Goal: Task Accomplishment & Management: Manage account settings

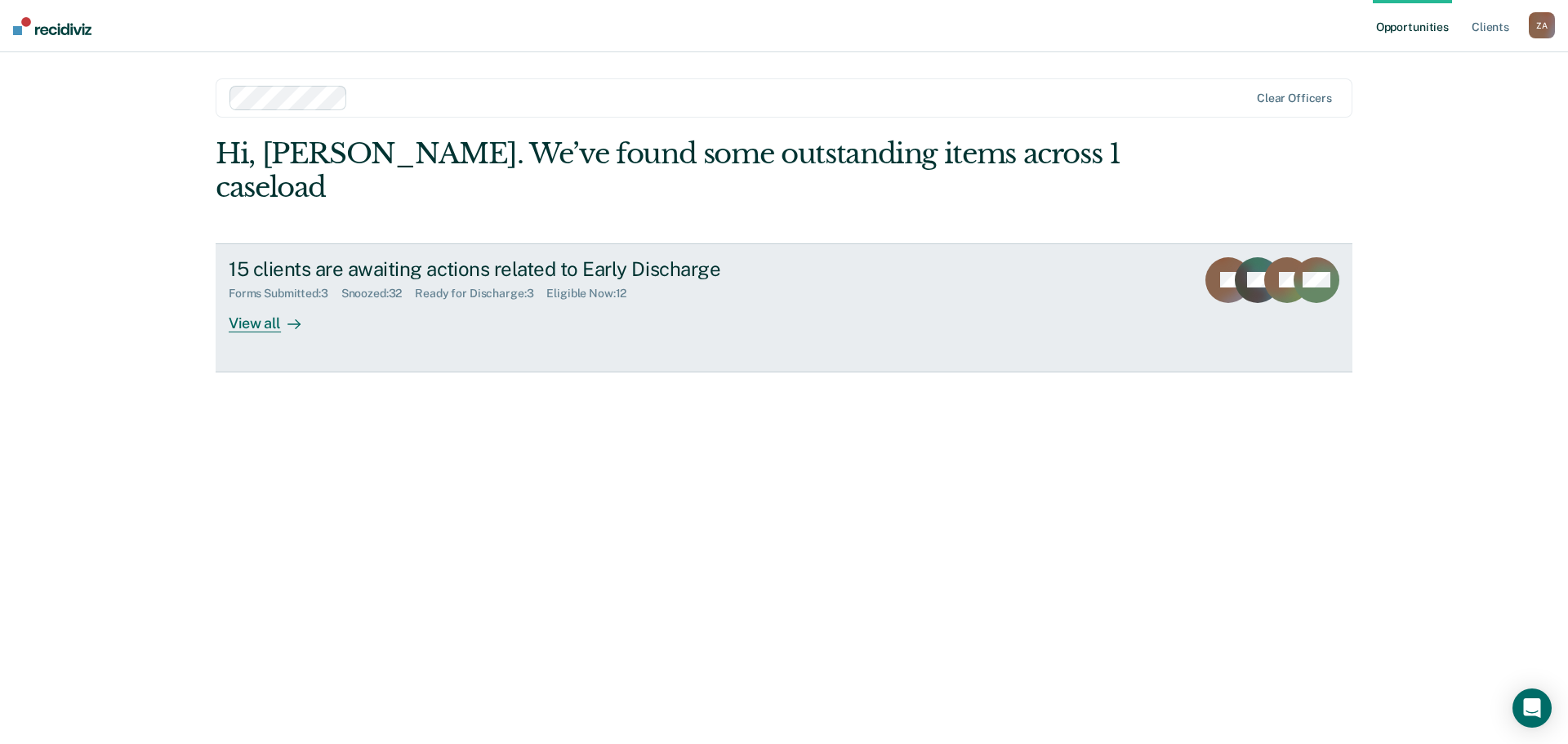
click at [288, 300] on link "15 clients are awaiting actions related to Early Discharge Forms Submitted : 3 …" at bounding box center [784, 307] width 1137 height 129
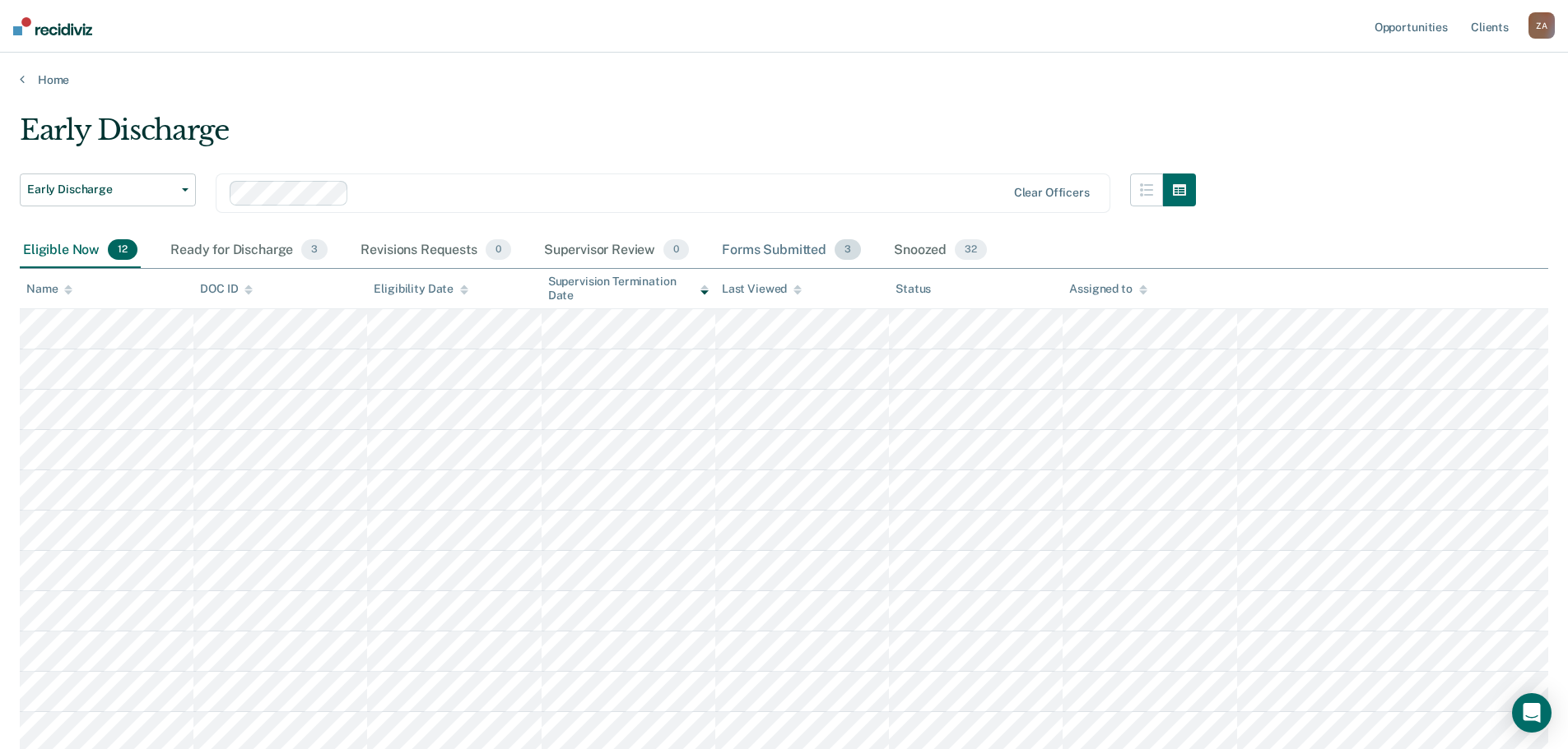
click at [800, 257] on div "Forms Submitted 3" at bounding box center [791, 250] width 145 height 36
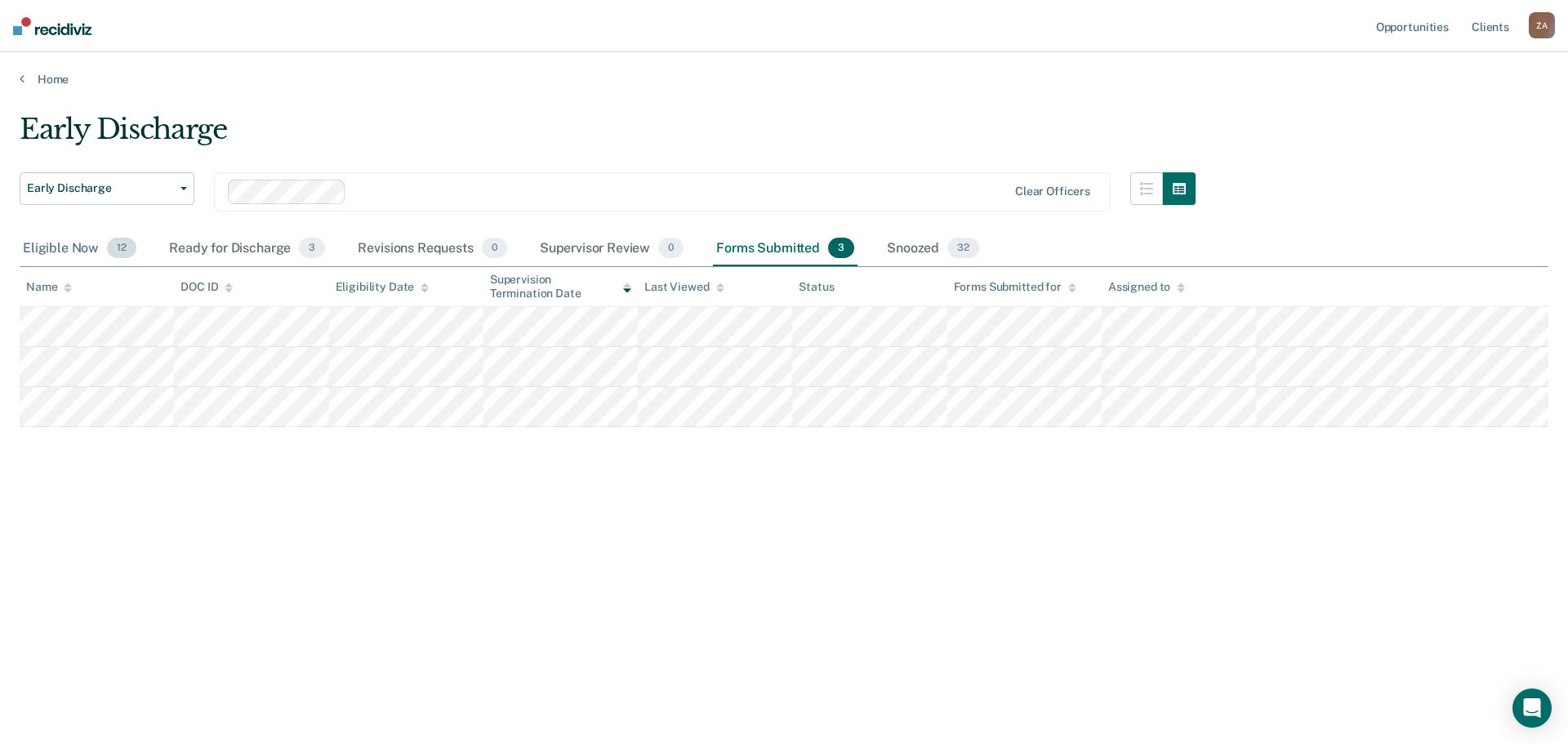
click at [58, 256] on div "Eligible Now 12" at bounding box center [79, 249] width 120 height 36
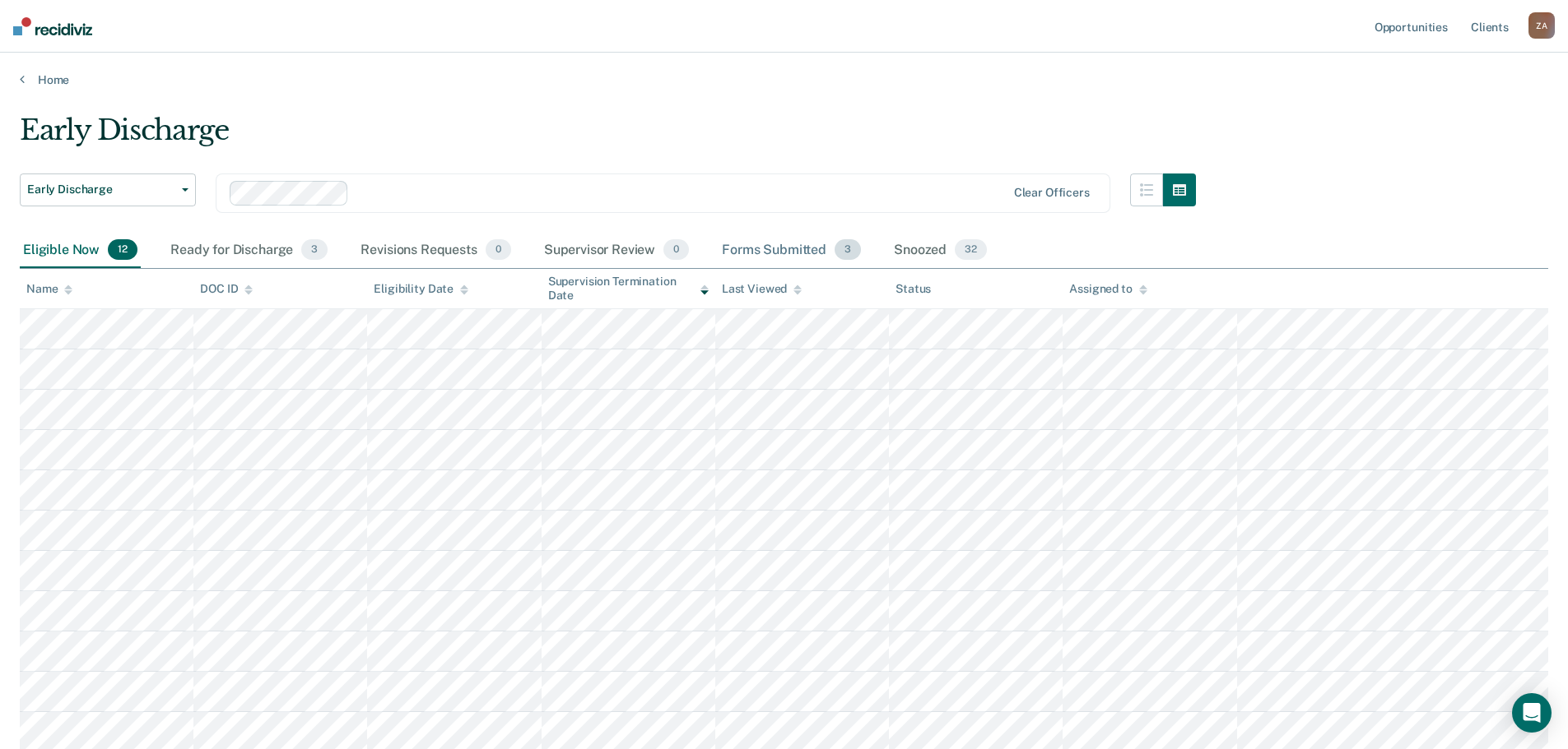
click at [790, 252] on div "Forms Submitted 3" at bounding box center [791, 250] width 145 height 36
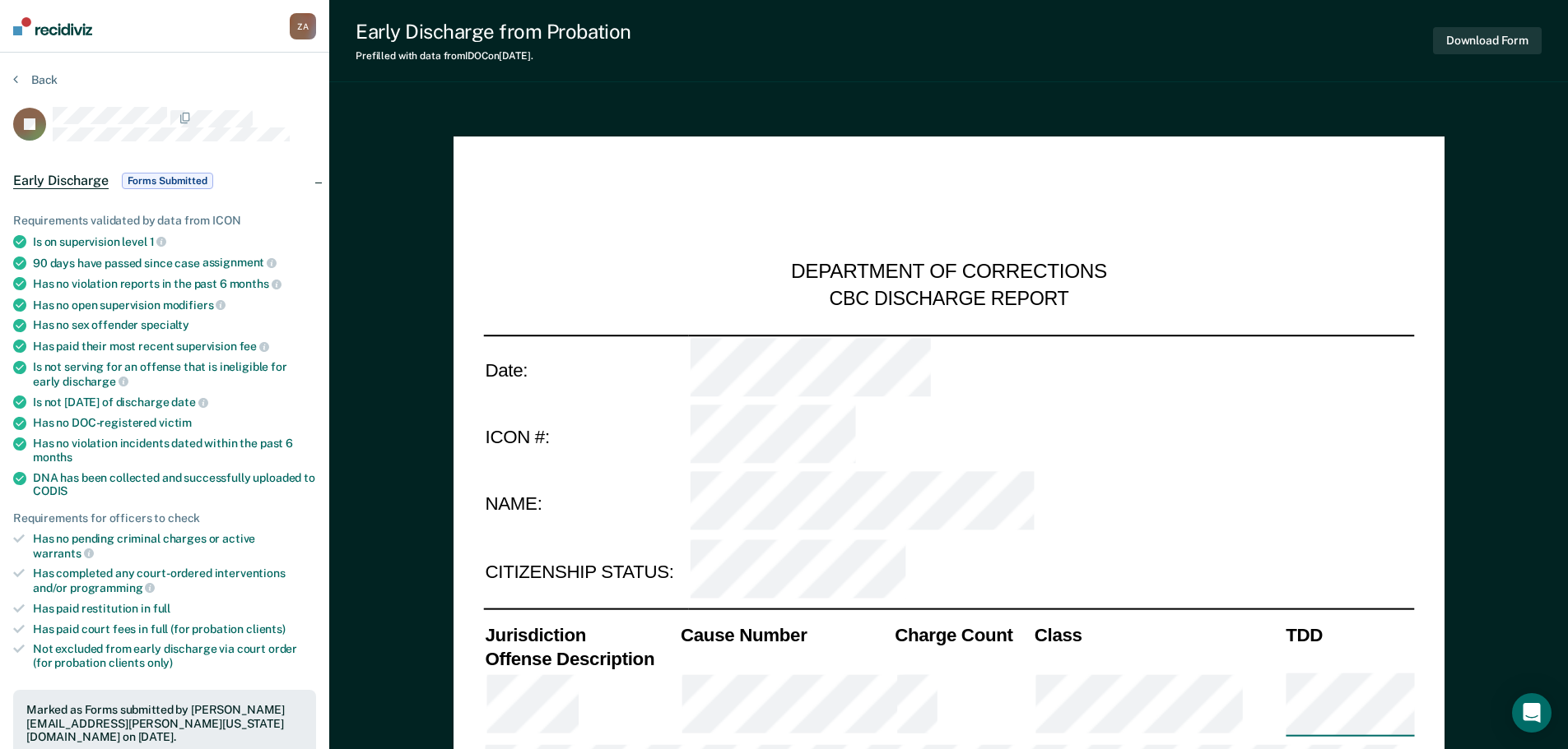
type textarea "x"
click at [24, 80] on button "Back" at bounding box center [35, 80] width 44 height 15
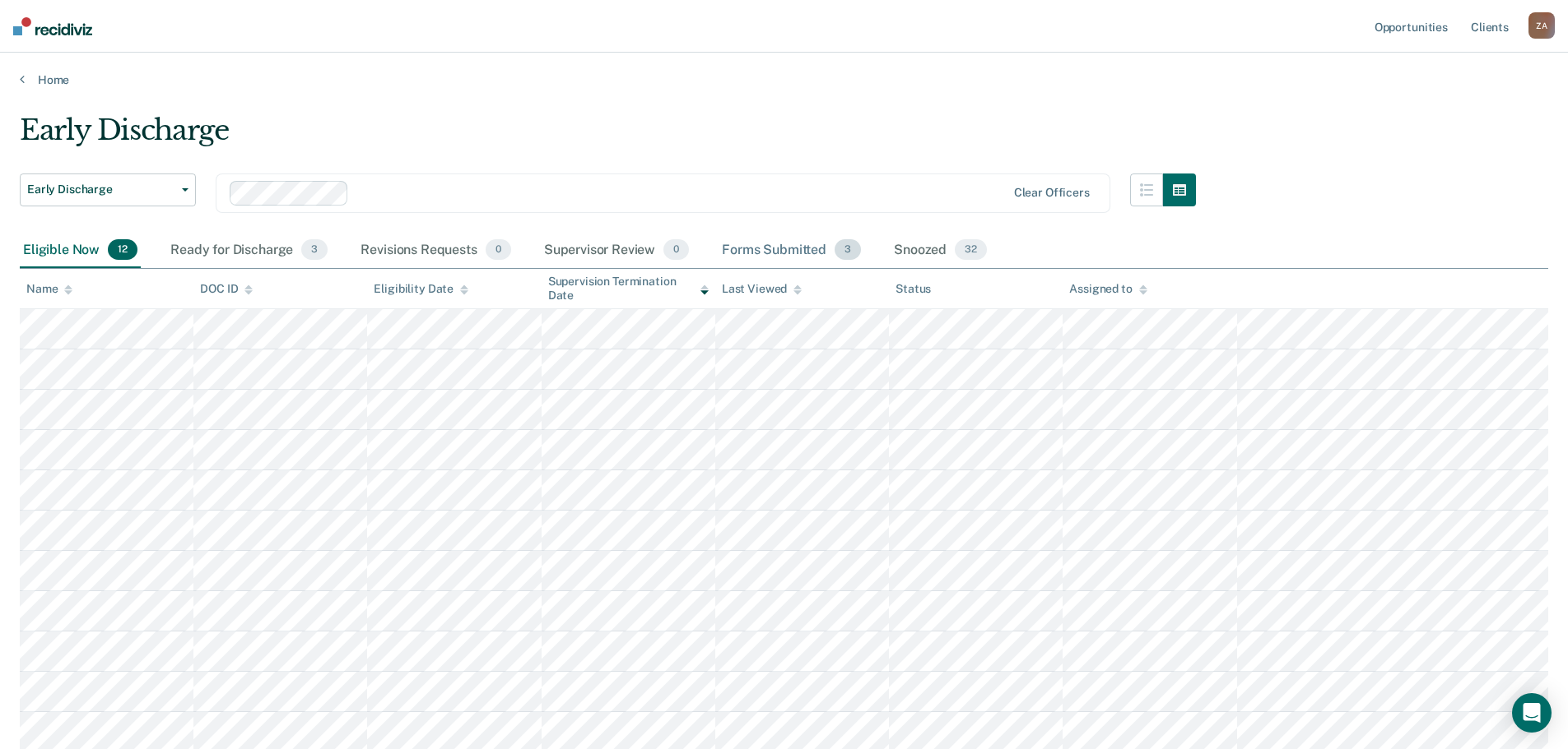
click at [810, 249] on div "Forms Submitted 3" at bounding box center [791, 250] width 145 height 36
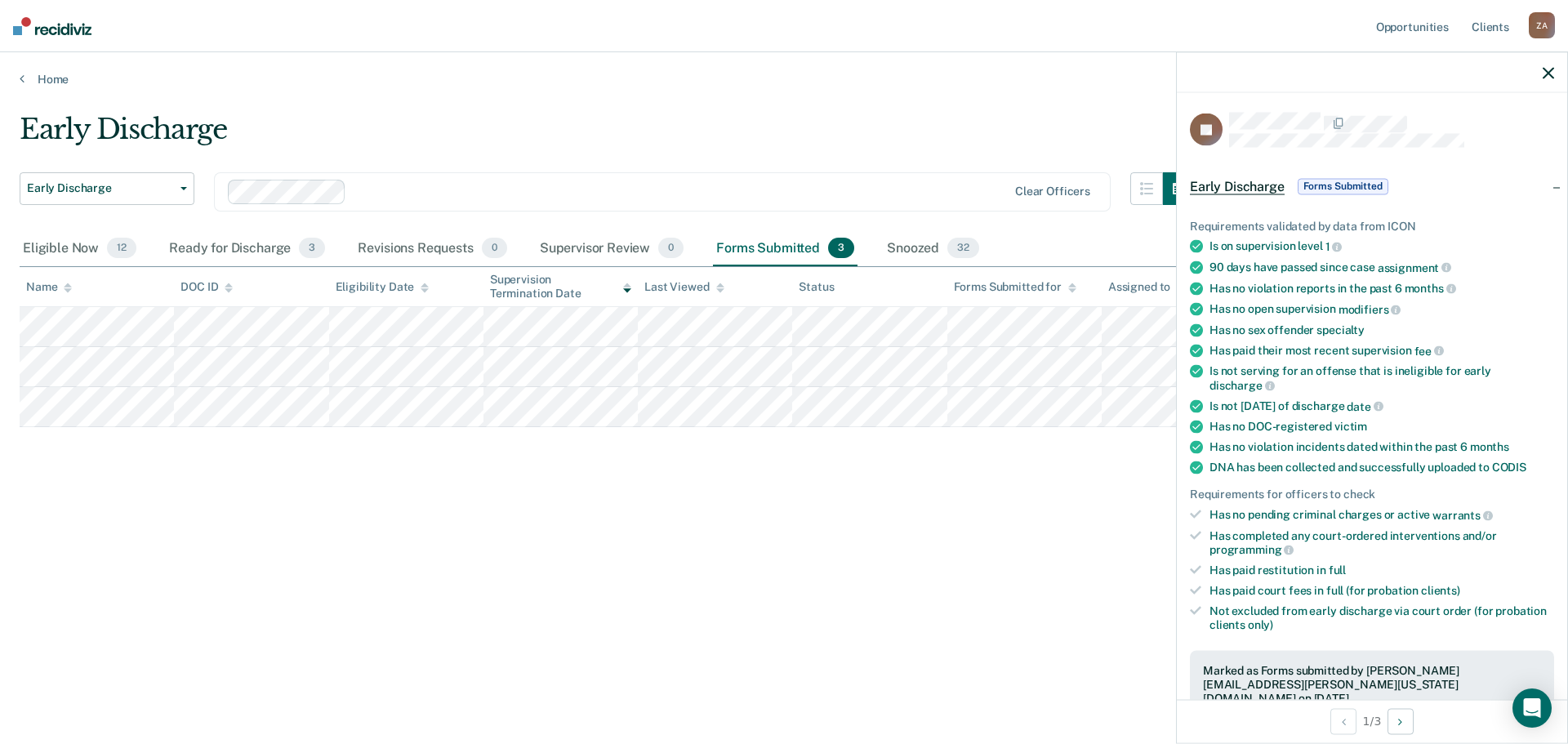
scroll to position [466, 0]
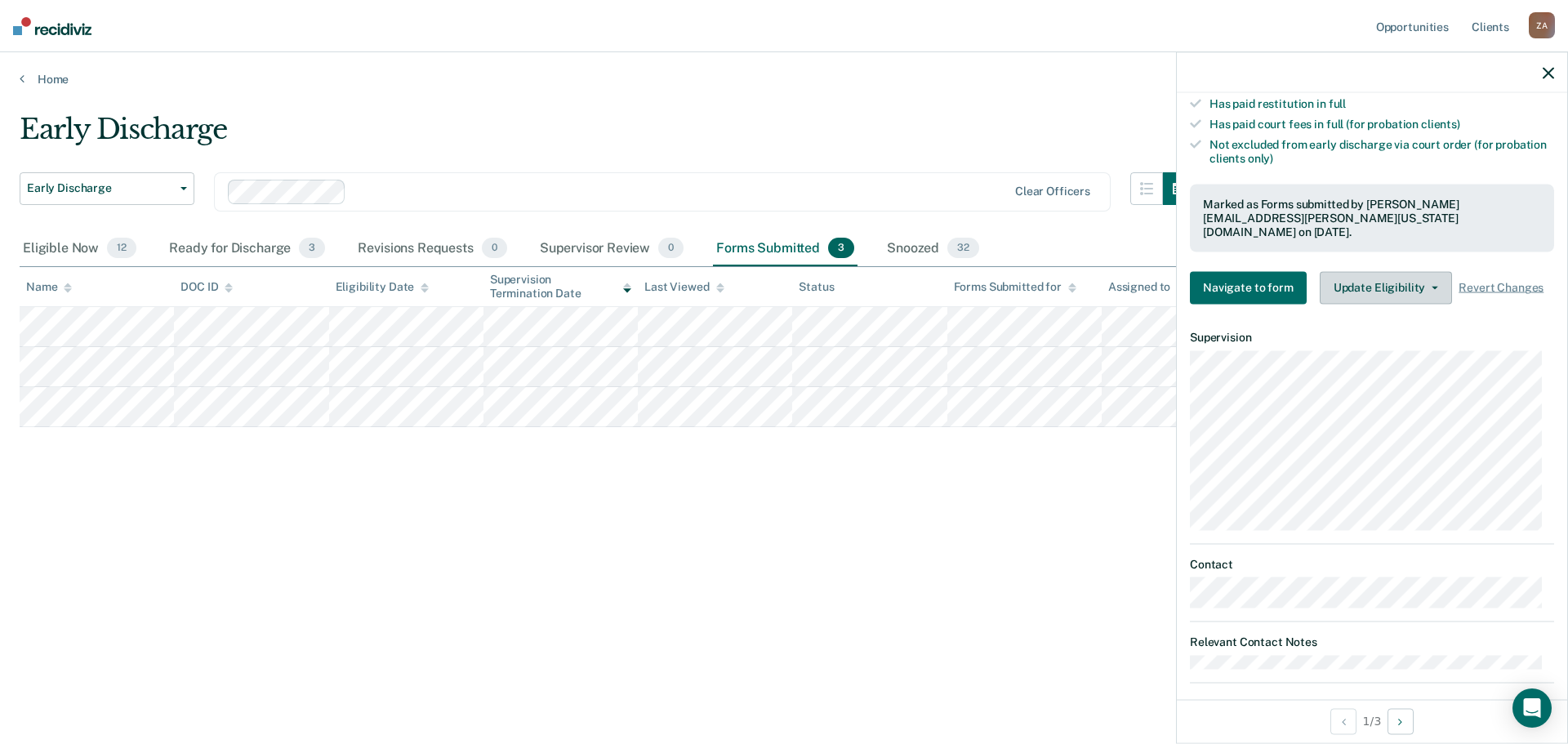
click at [1408, 271] on button "Update Eligibility" at bounding box center [1385, 288] width 132 height 33
click at [1097, 490] on div "Early Discharge Early Discharge Early Discharge Clear officers Eligible Now 12 …" at bounding box center [783, 367] width 1529 height 509
click at [1544, 79] on icon "button" at bounding box center [1549, 72] width 12 height 12
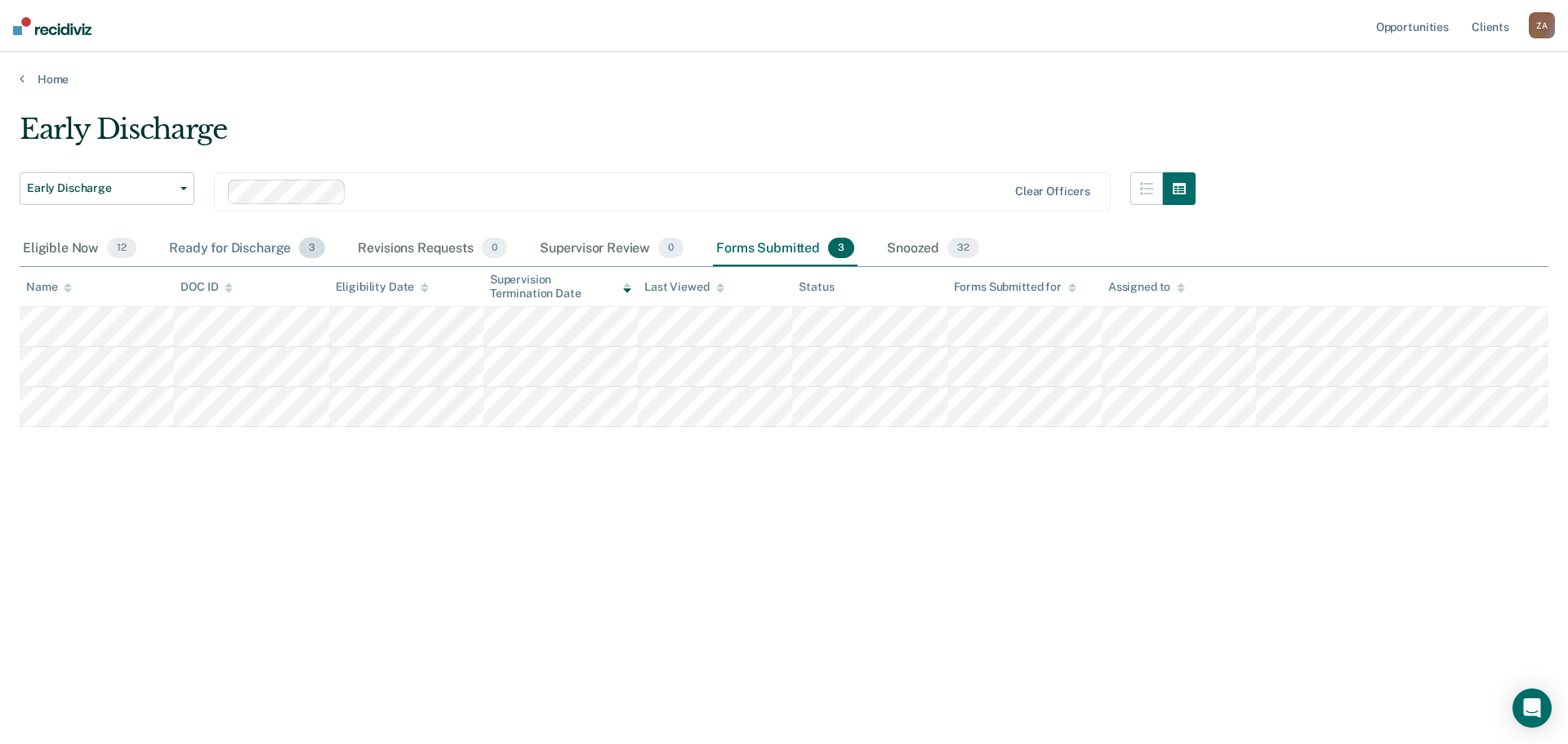
click at [248, 250] on div "Ready for Discharge 3" at bounding box center [247, 249] width 163 height 36
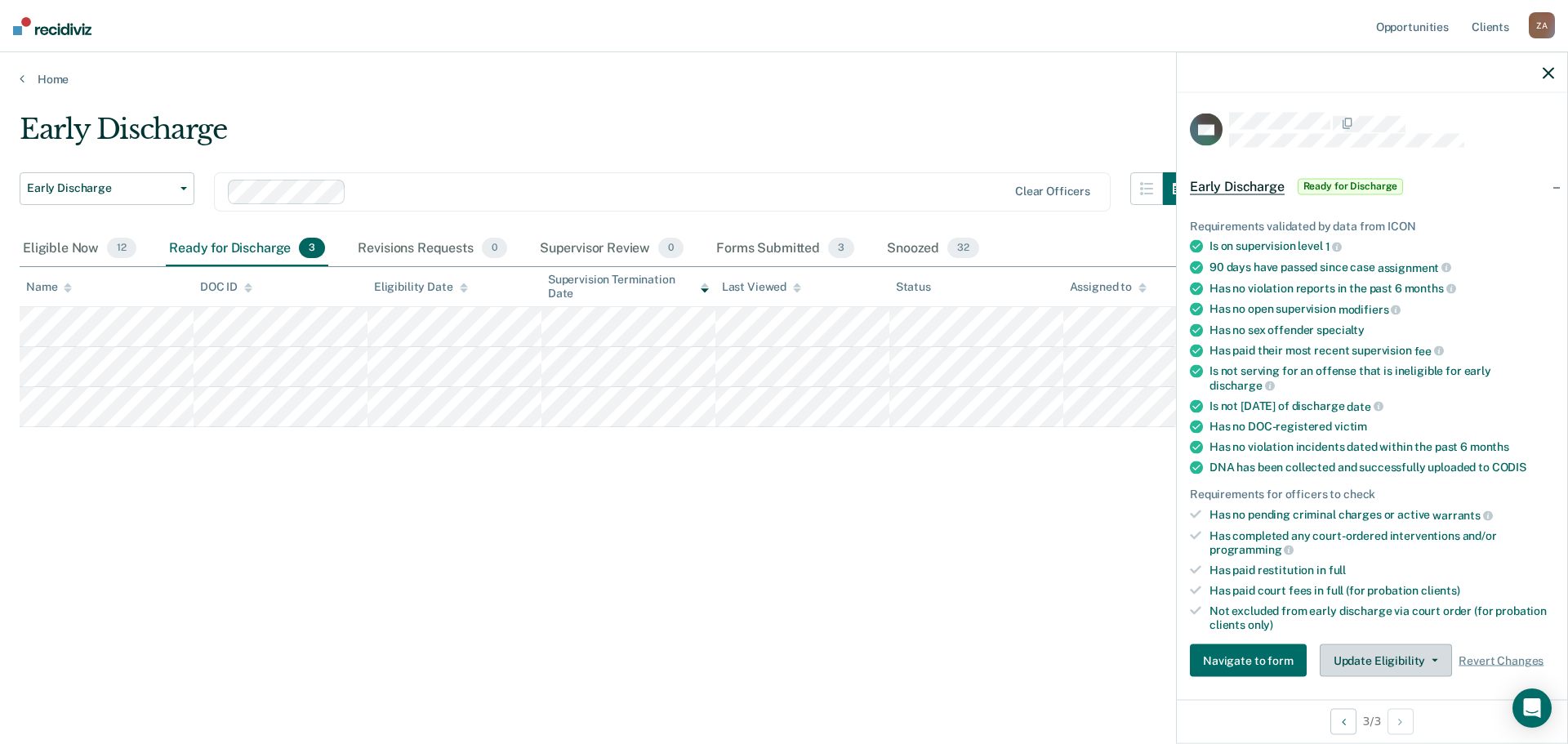
click at [1420, 662] on button "Update Eligibility" at bounding box center [1385, 661] width 132 height 33
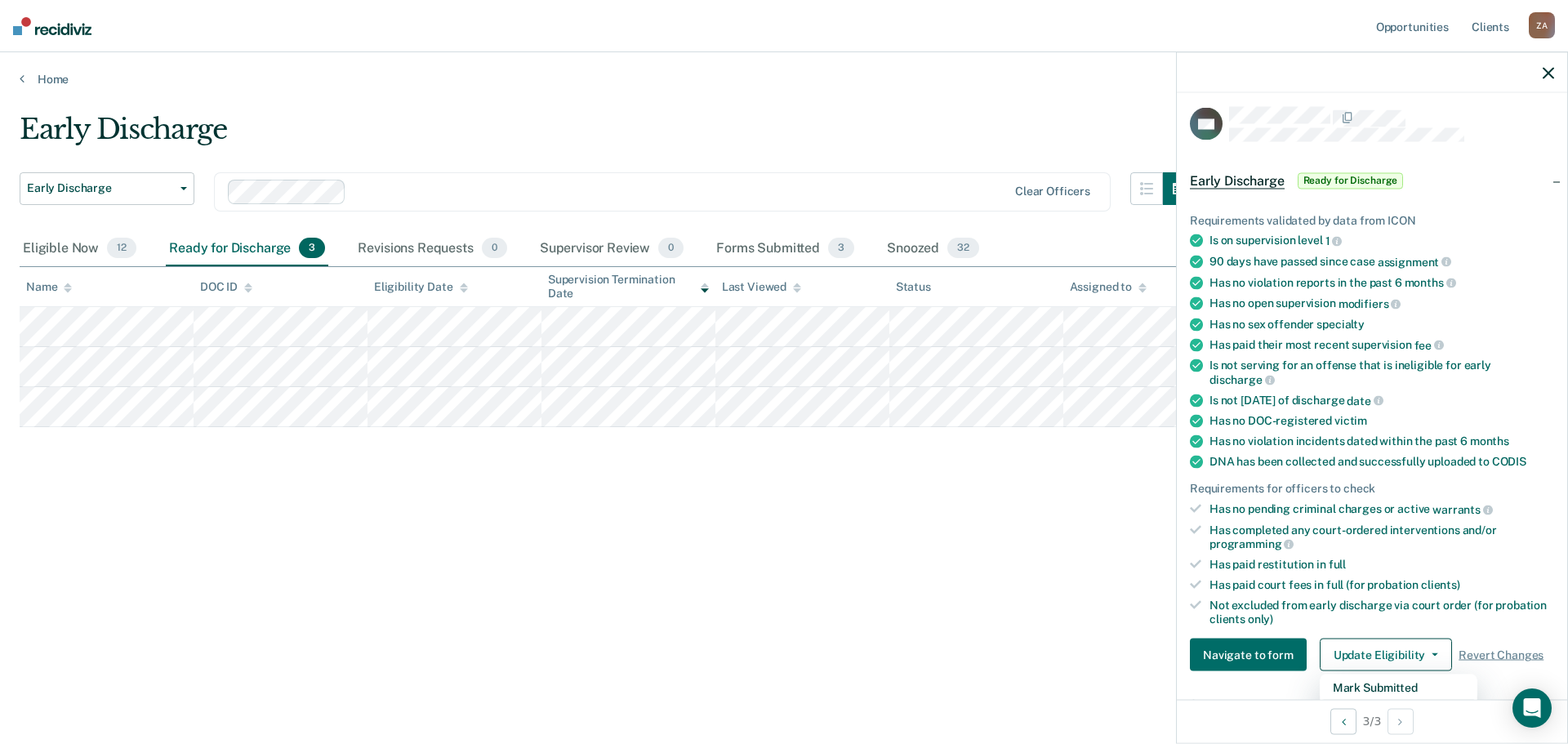
click at [756, 556] on div "Early Discharge Early Discharge Early Discharge Clear officers Eligible Now 12 …" at bounding box center [783, 367] width 1529 height 509
click at [1380, 654] on button "Update Eligibility" at bounding box center [1385, 655] width 132 height 33
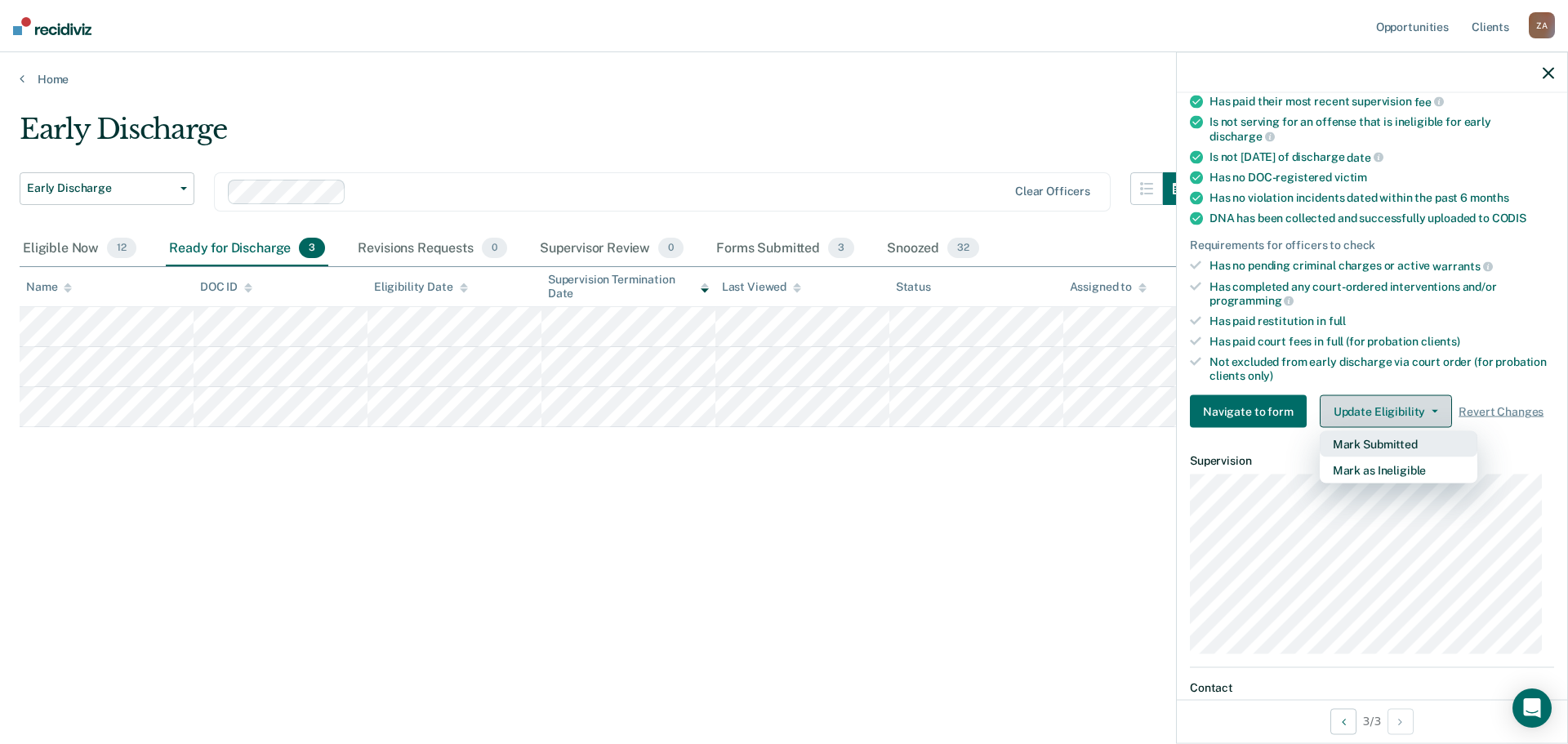
scroll to position [250, 0]
click at [831, 593] on div "Early Discharge Early Discharge Early Discharge Clear officers Eligible Now 12 …" at bounding box center [783, 367] width 1529 height 509
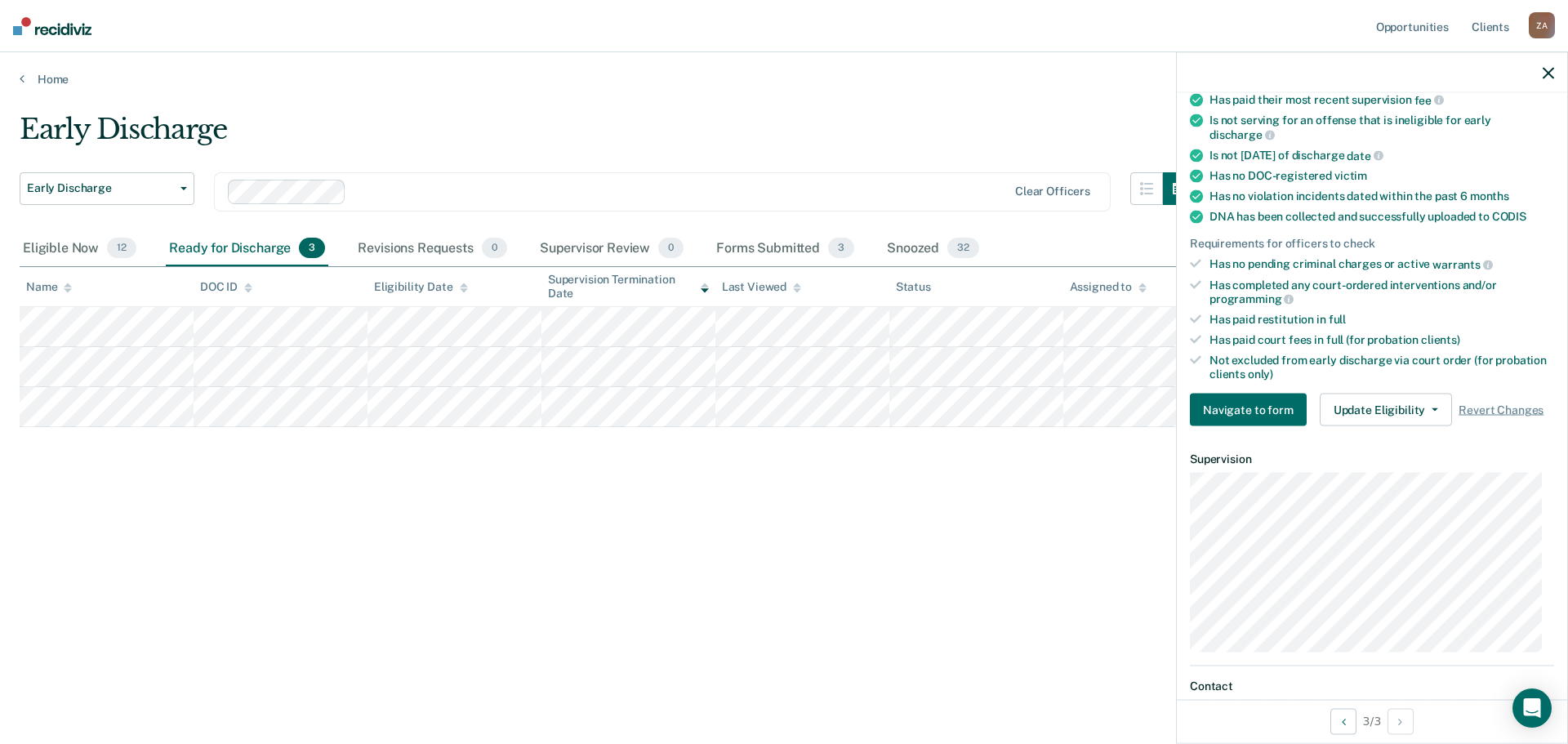
click at [1545, 75] on icon "button" at bounding box center [1549, 72] width 12 height 12
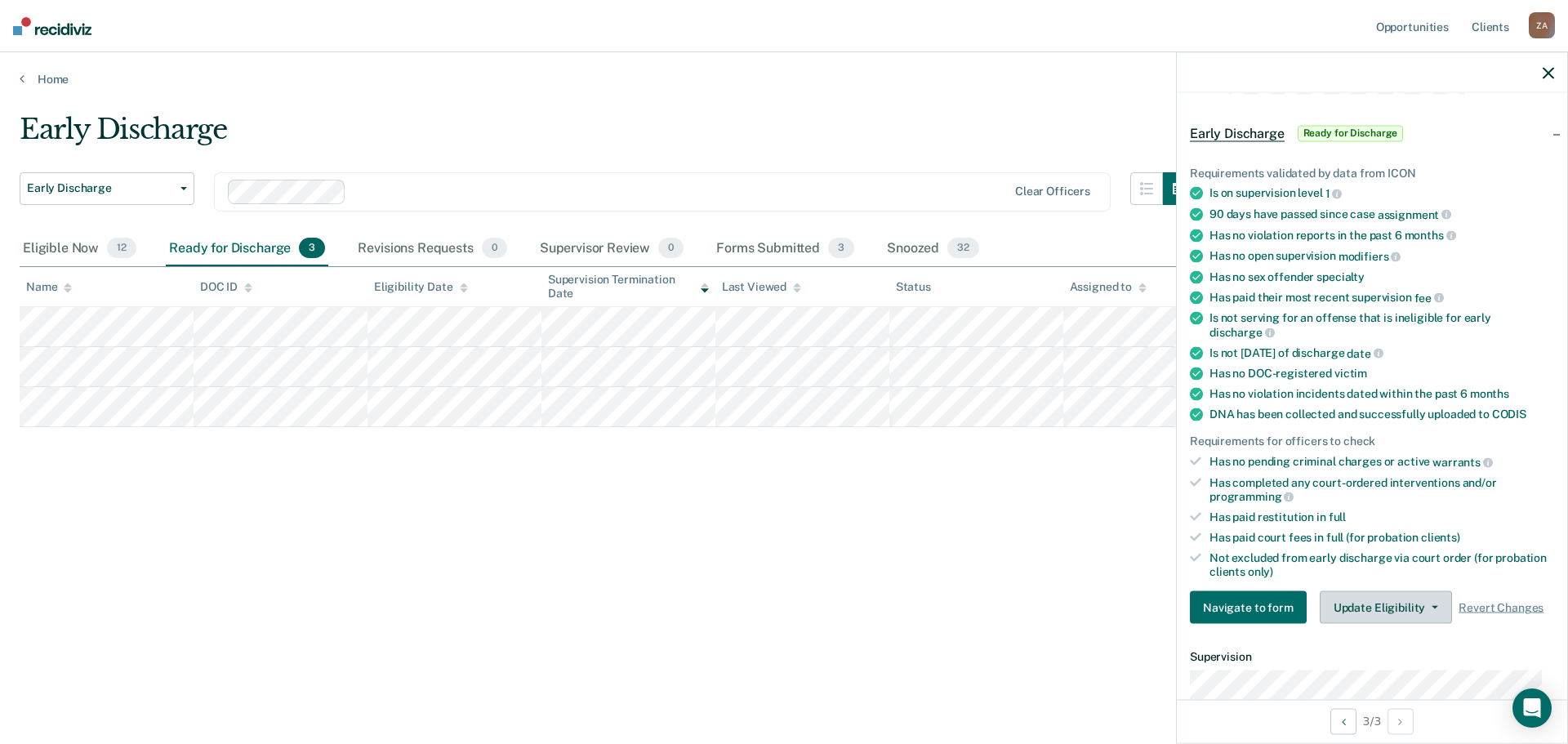
scroll to position [81, 0]
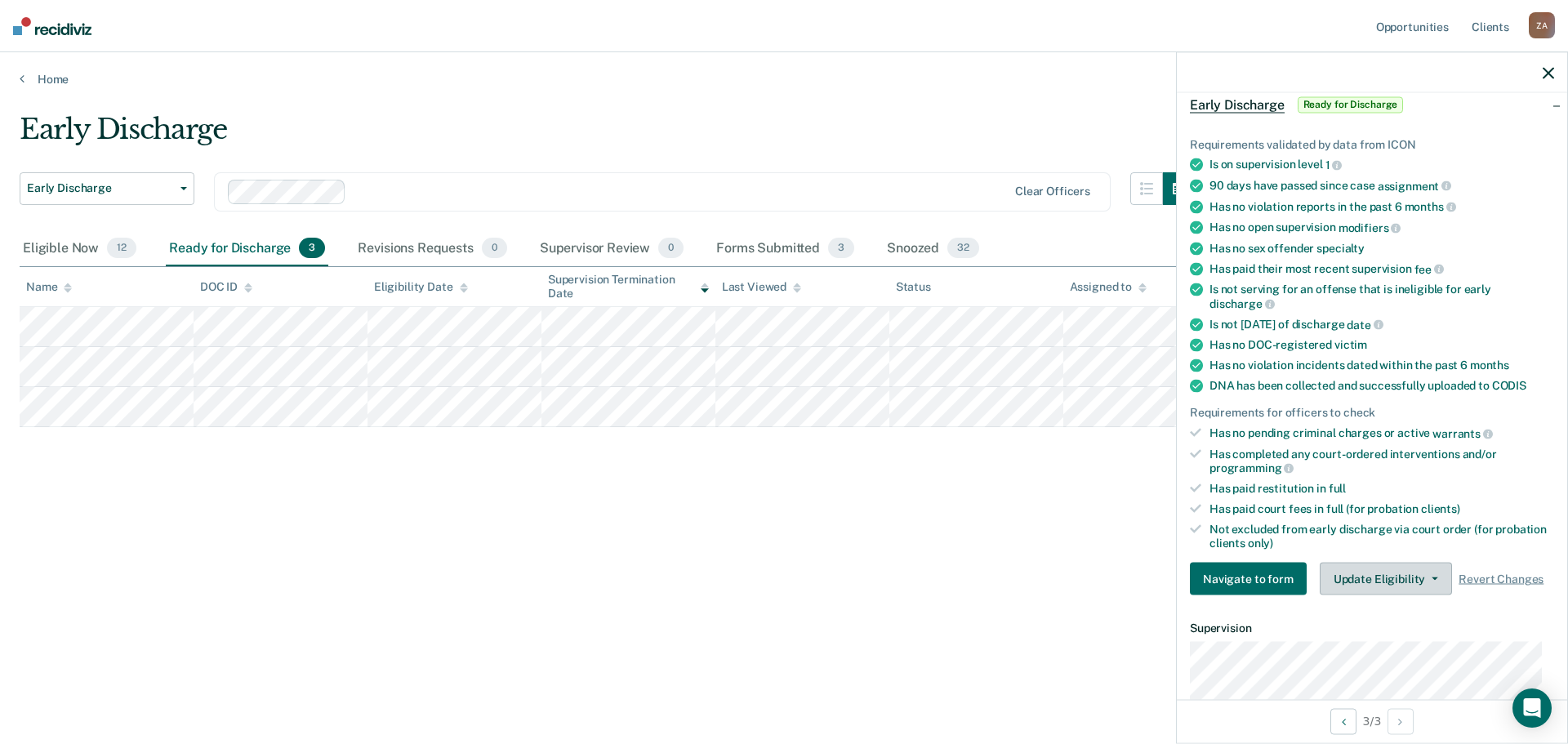
click at [1414, 586] on button "Update Eligibility" at bounding box center [1385, 579] width 132 height 33
click at [748, 249] on div "Forms Submitted 3" at bounding box center [785, 249] width 144 height 36
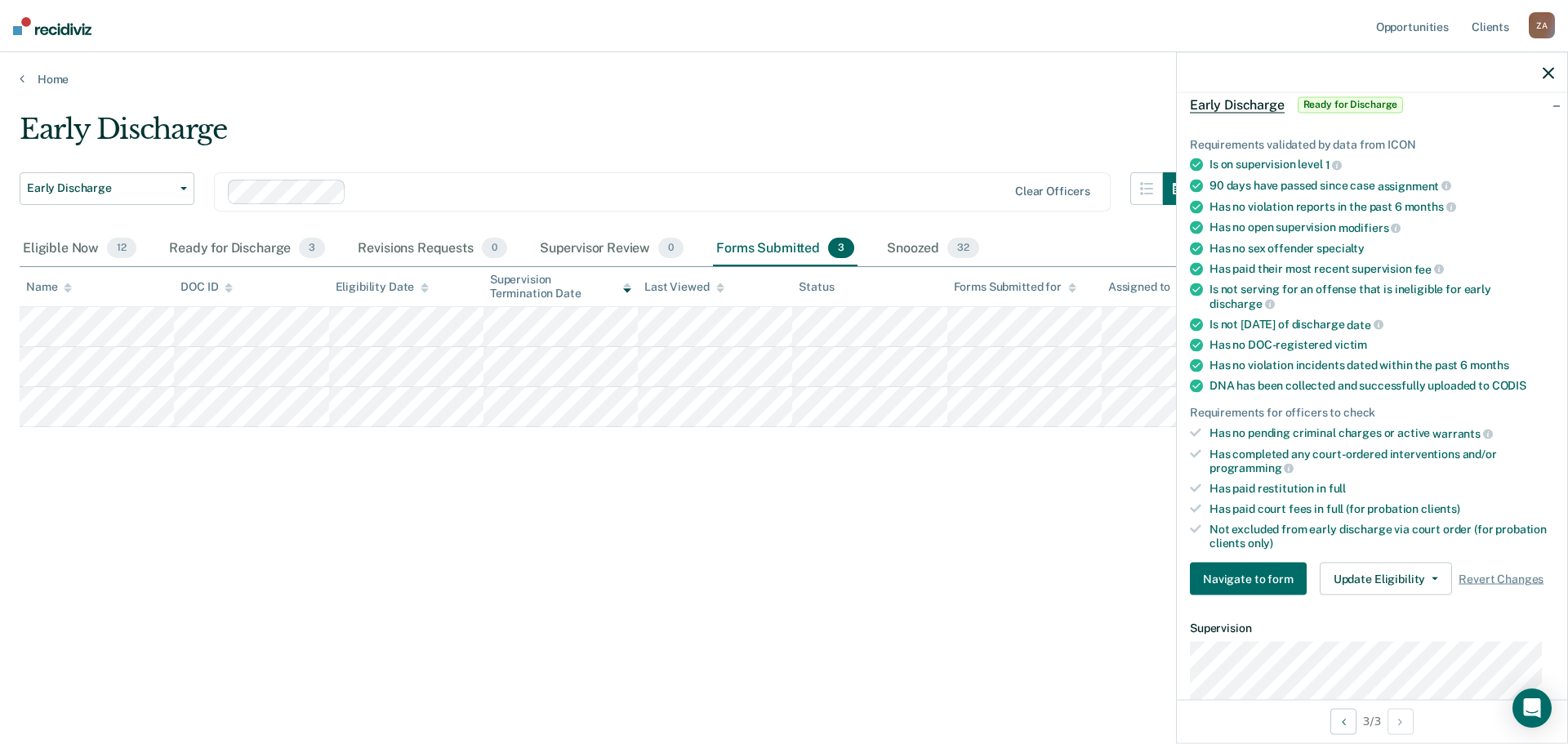
click at [962, 596] on div "Early Discharge Early Discharge Early Discharge Clear officers Eligible Now 12 …" at bounding box center [783, 367] width 1529 height 509
click at [1542, 69] on div at bounding box center [1372, 72] width 390 height 41
click at [1548, 69] on icon "button" at bounding box center [1549, 72] width 12 height 12
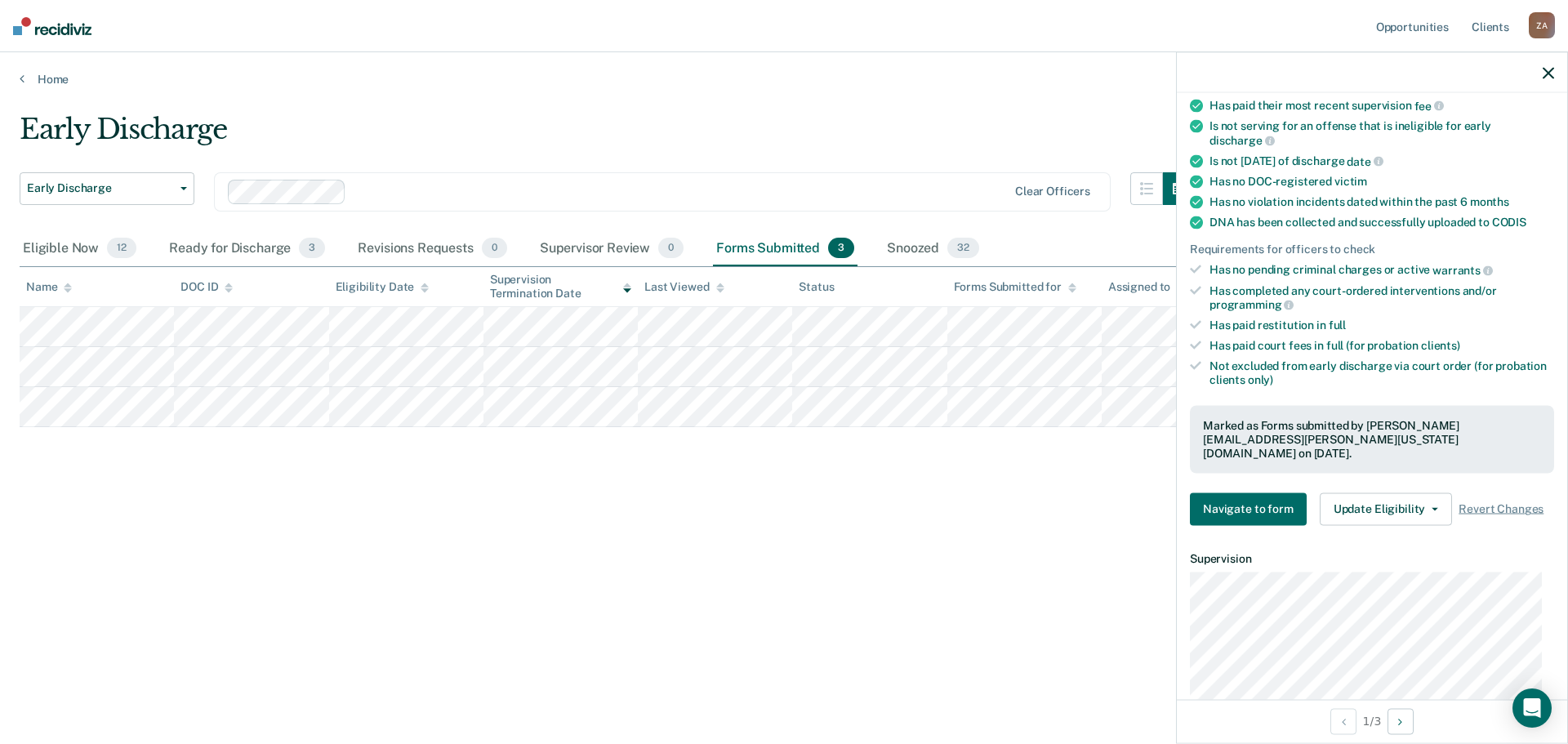
scroll to position [327, 0]
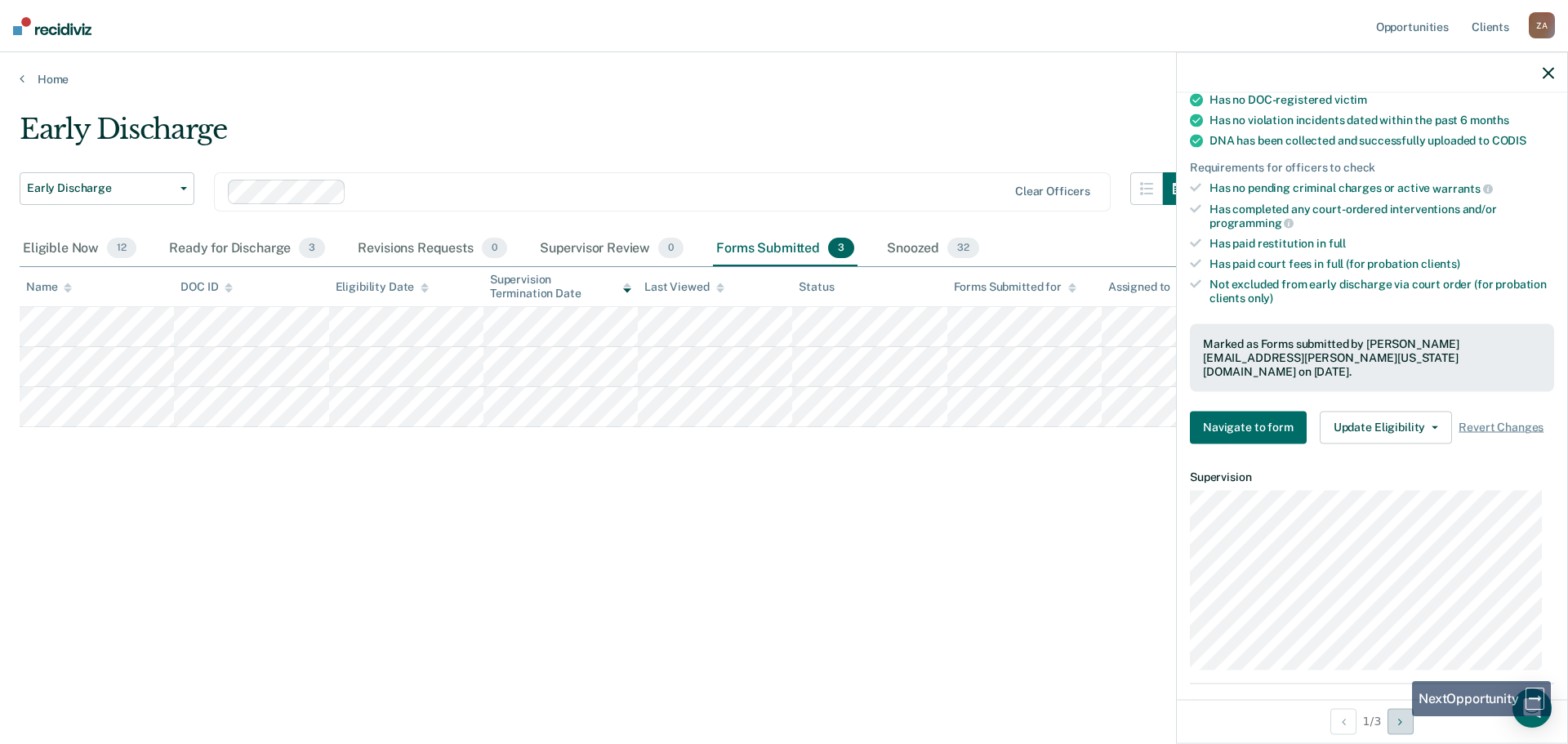
click at [1400, 717] on button "Next Opportunity" at bounding box center [1401, 721] width 26 height 27
click at [1351, 727] on button "Previous Opportunity" at bounding box center [1343, 721] width 26 height 27
click at [1387, 411] on button "Update Eligibility" at bounding box center [1385, 428] width 132 height 33
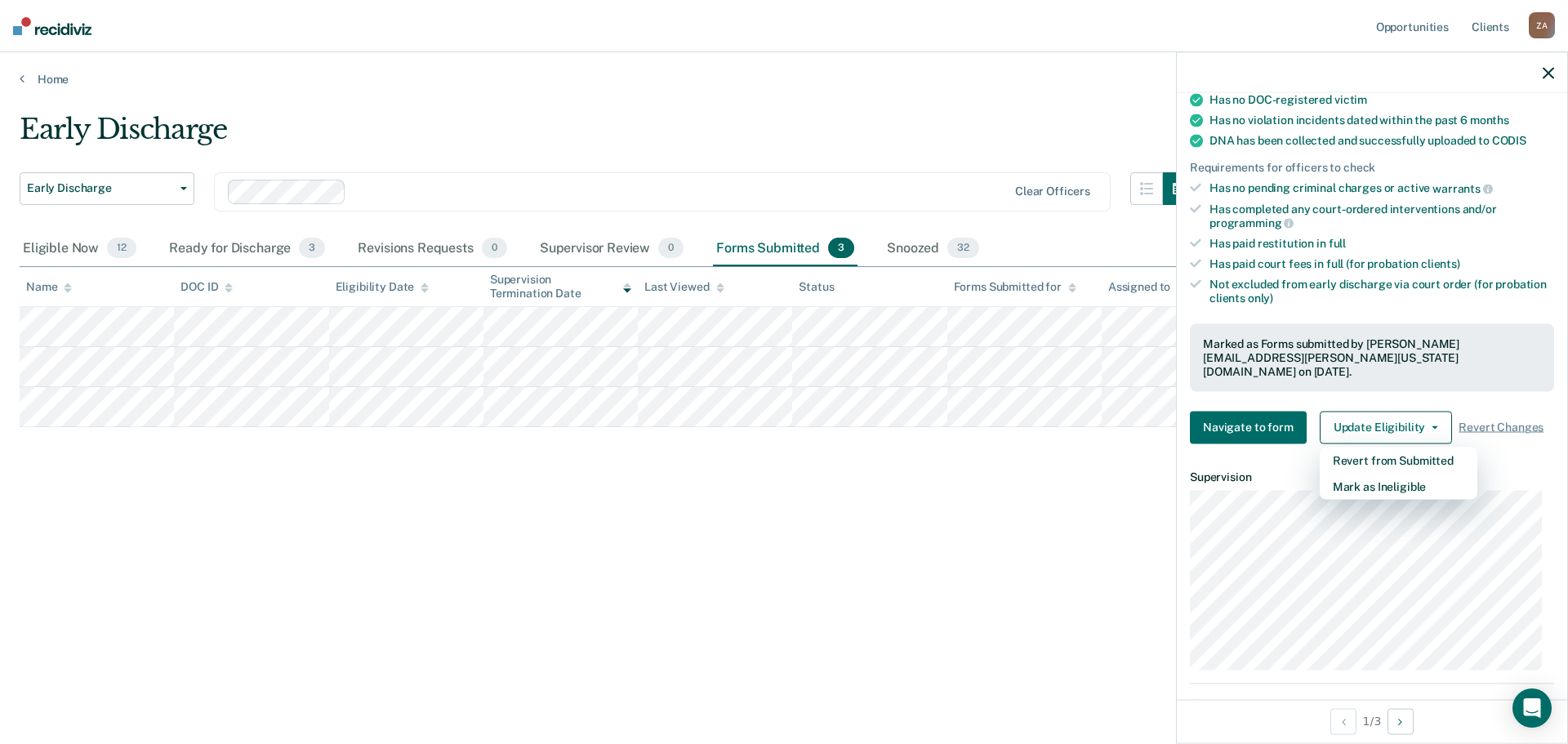
click at [943, 628] on div "Early Discharge Early Discharge Early Discharge Clear officers Eligible Now 12 …" at bounding box center [783, 393] width 1529 height 561
click at [919, 603] on div "Early Discharge Early Discharge Early Discharge Clear officers Eligible Now 12 …" at bounding box center [783, 367] width 1529 height 509
click at [1557, 73] on div at bounding box center [1372, 72] width 390 height 41
click at [1544, 74] on icon "button" at bounding box center [1549, 72] width 12 height 12
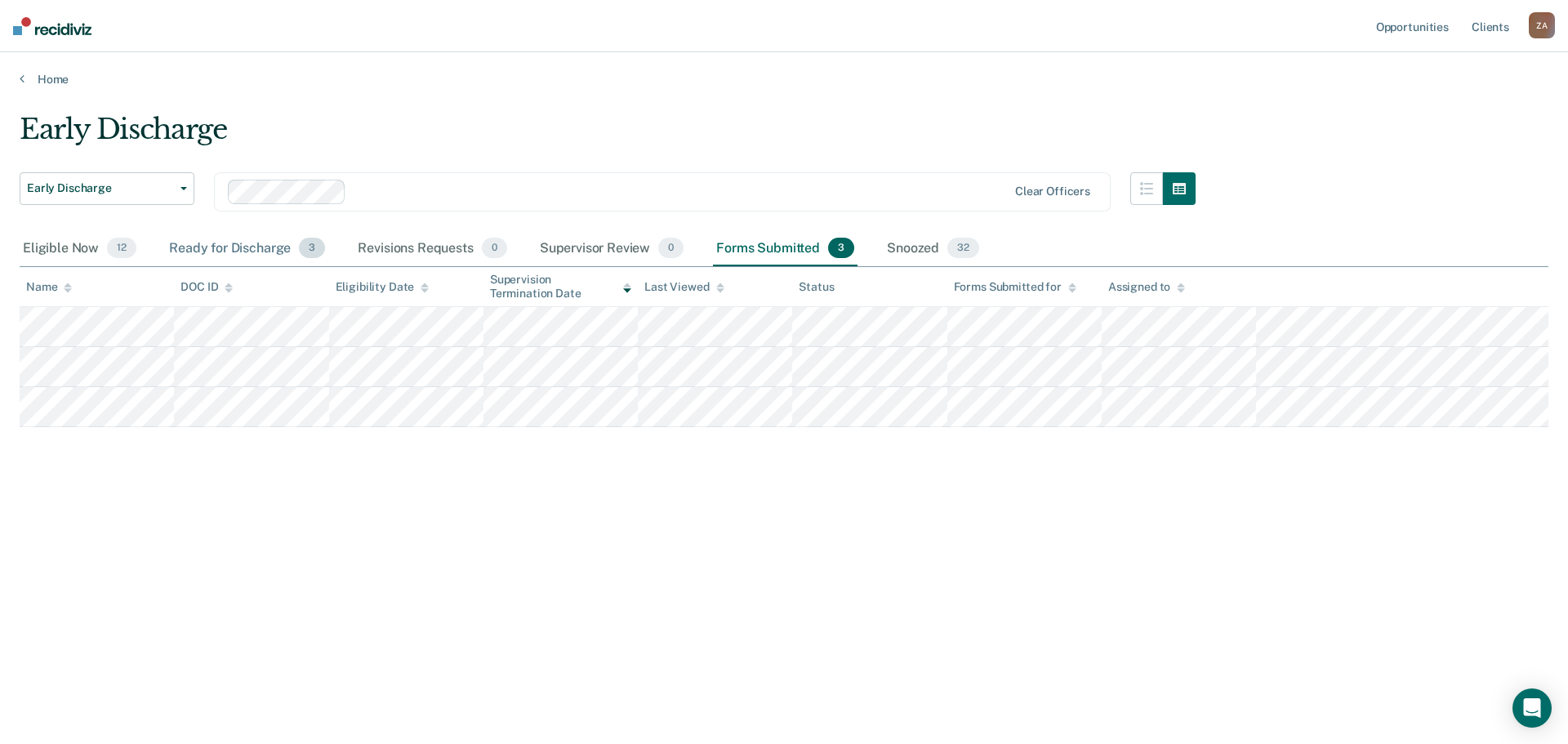
click at [260, 251] on div "Ready for Discharge 3" at bounding box center [247, 249] width 163 height 36
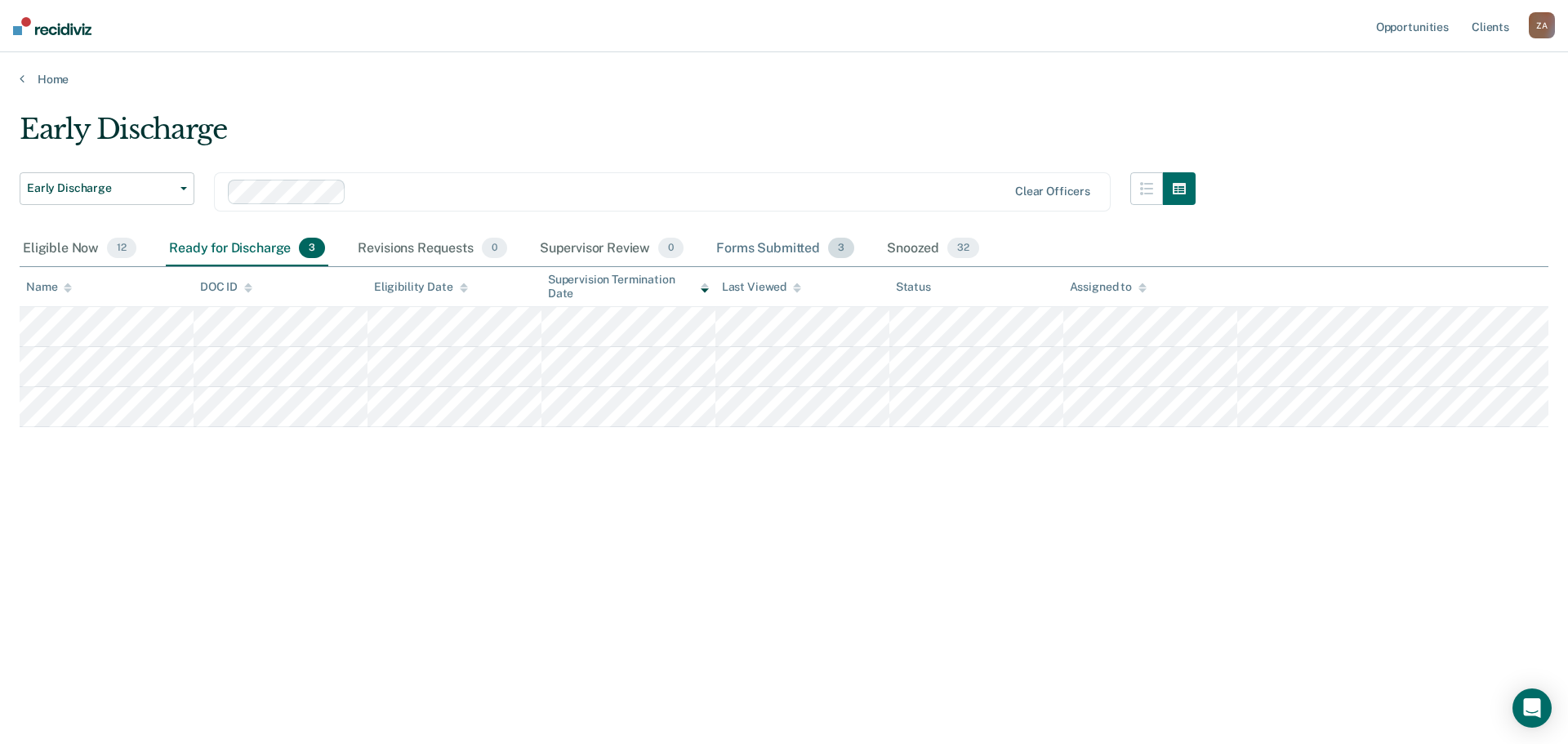
click at [805, 242] on div "Forms Submitted 3" at bounding box center [785, 249] width 144 height 36
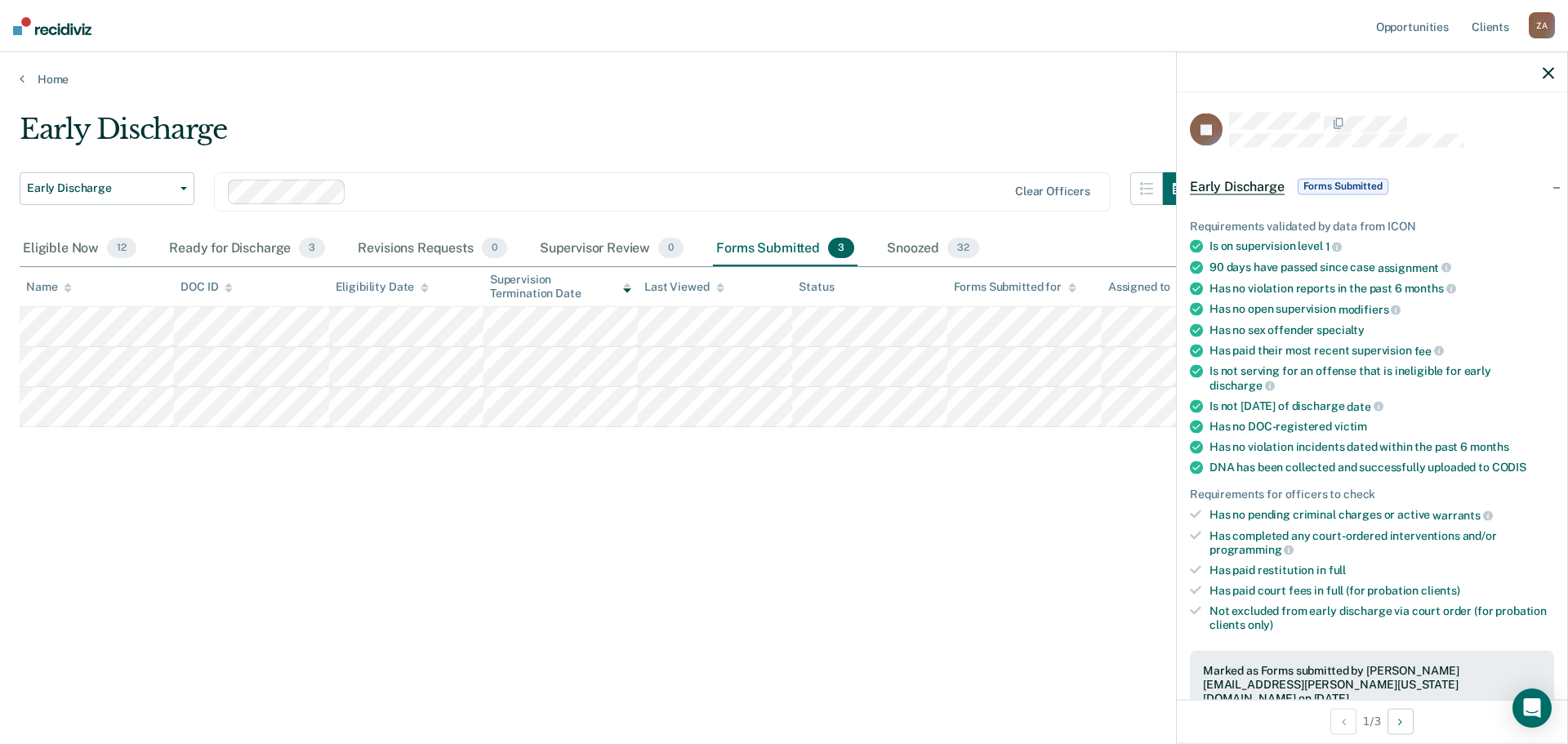
scroll to position [409, 0]
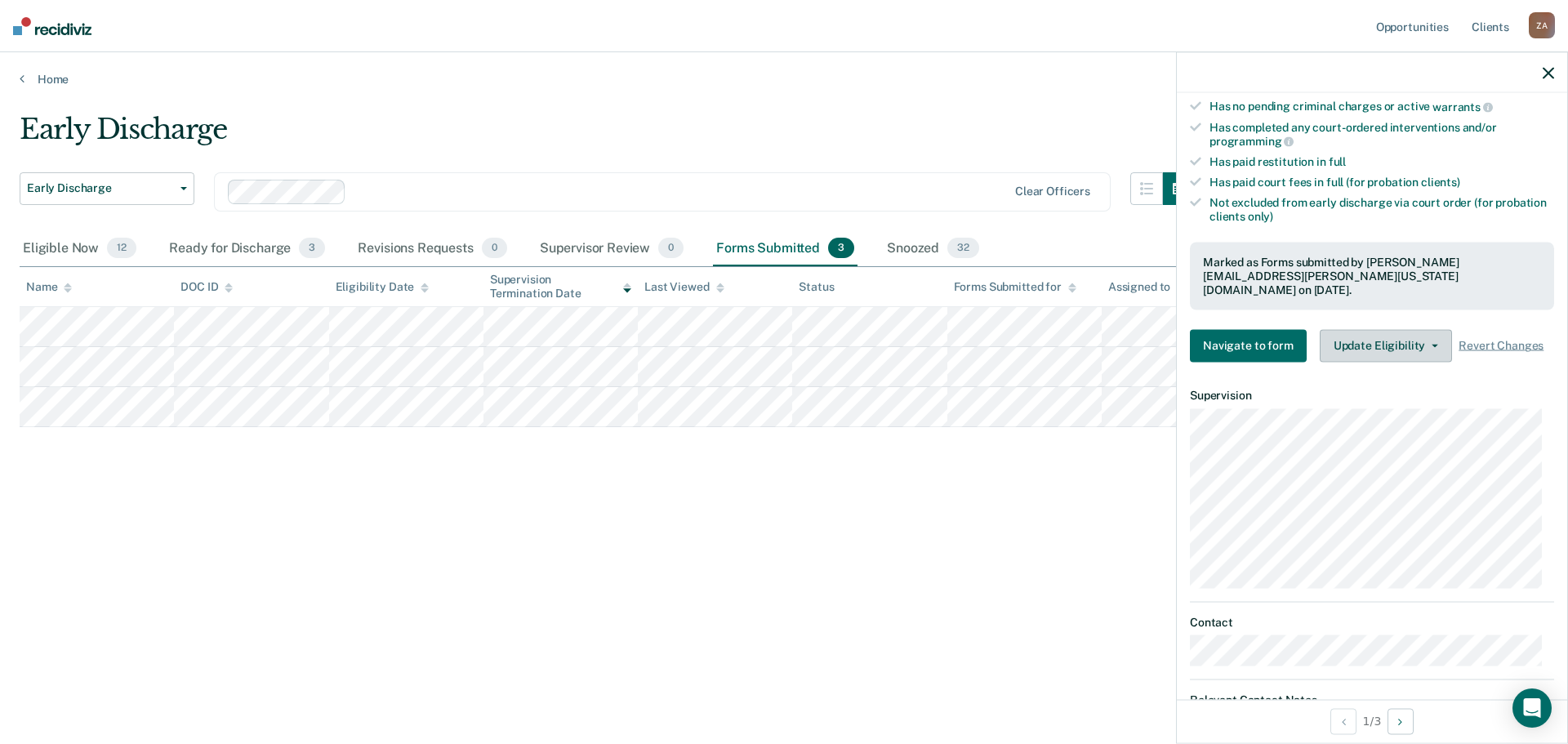
click at [1406, 343] on button "Update Eligibility" at bounding box center [1385, 345] width 132 height 33
click at [1535, 80] on div at bounding box center [1372, 72] width 390 height 41
click at [1542, 73] on div at bounding box center [1372, 72] width 390 height 41
click at [1552, 72] on icon "button" at bounding box center [1549, 72] width 12 height 12
